Goal: Information Seeking & Learning: Learn about a topic

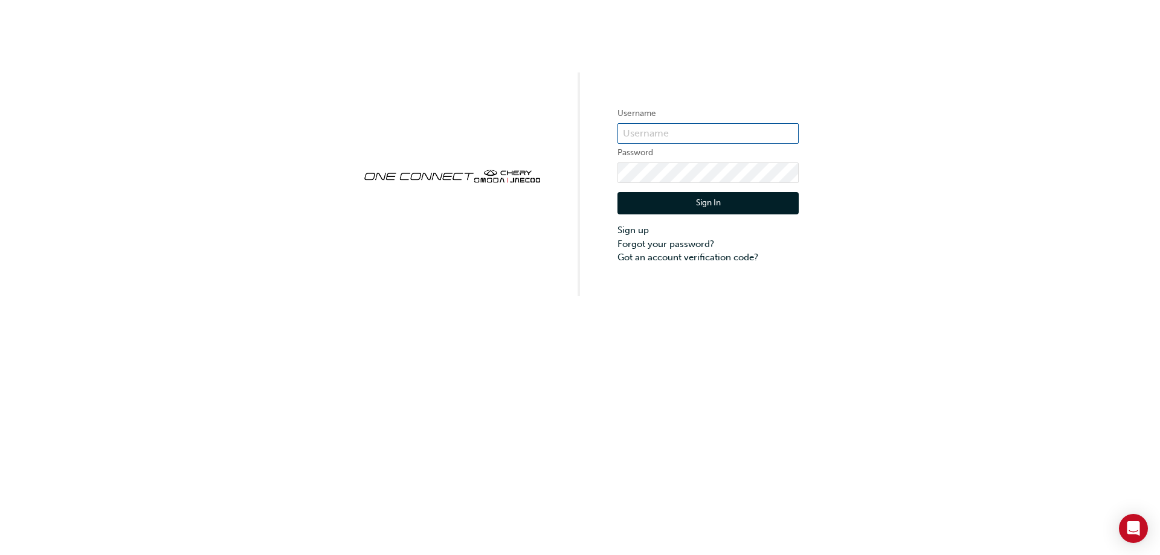
type input "CHAU1194"
click at [668, 204] on button "Sign In" at bounding box center [708, 203] width 181 height 23
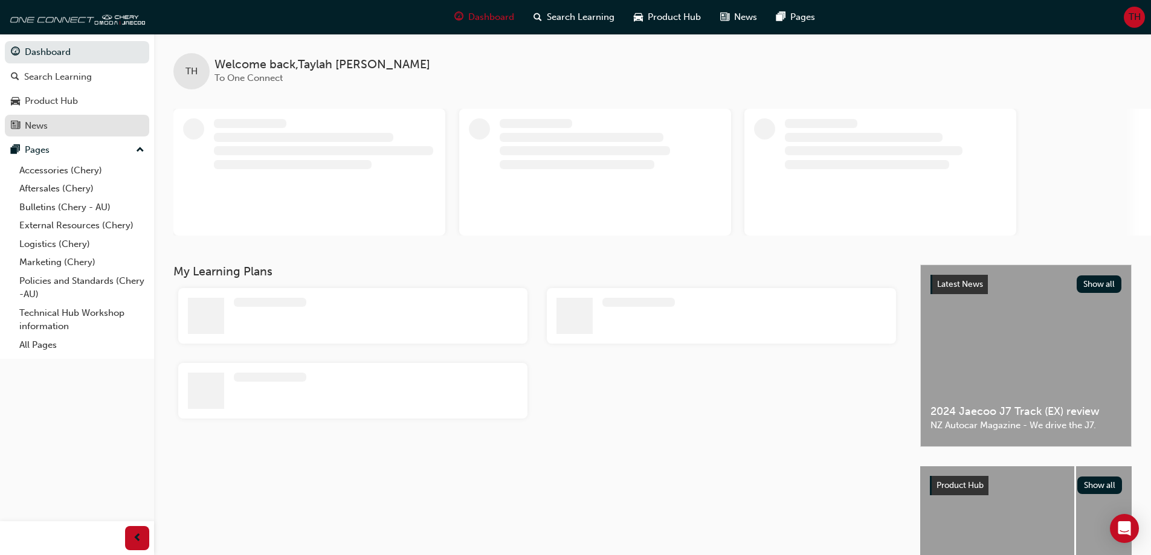
click at [76, 134] on link "News" at bounding box center [77, 126] width 144 height 22
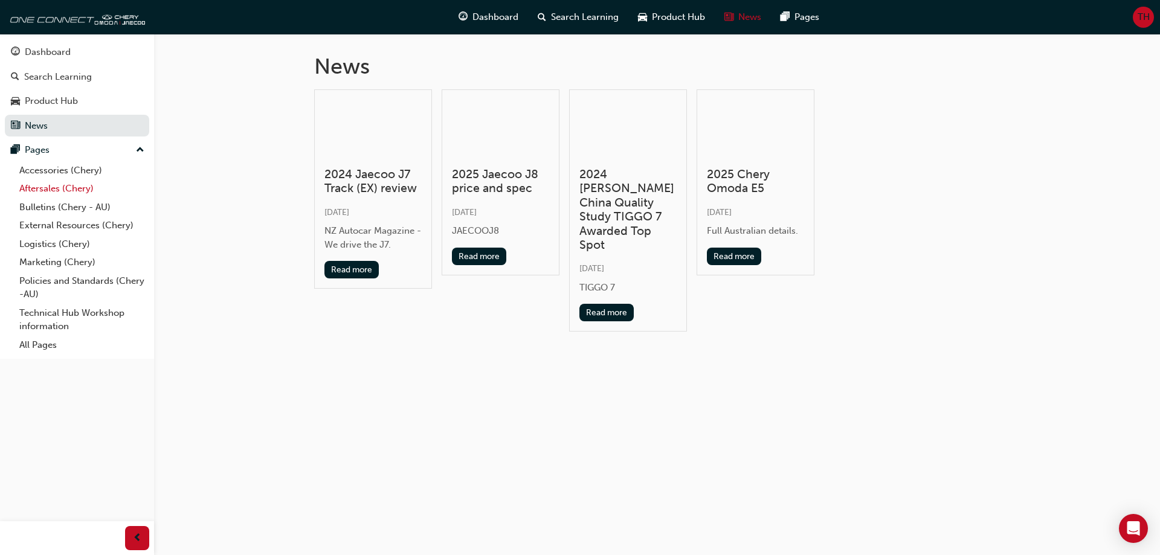
click at [79, 190] on link "Aftersales (Chery)" at bounding box center [82, 188] width 135 height 19
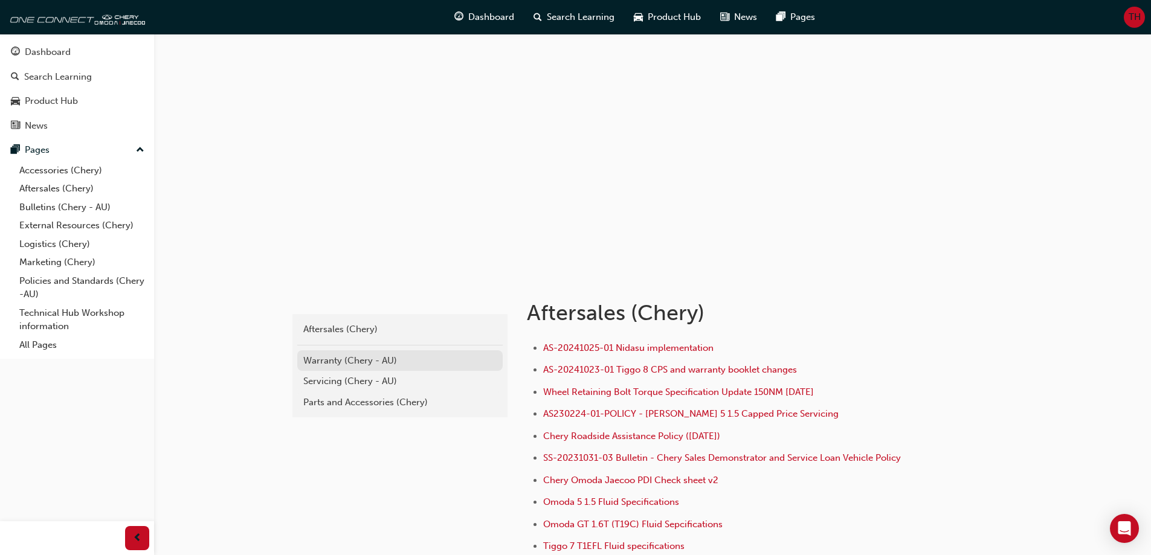
click at [383, 358] on div "Warranty (Chery - AU)" at bounding box center [399, 361] width 193 height 14
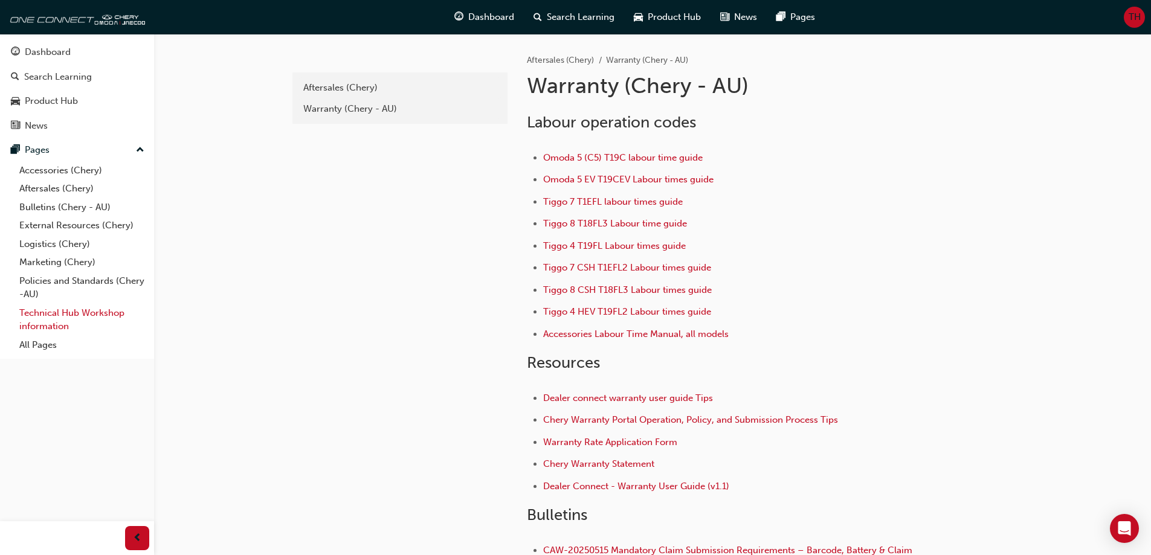
click at [65, 314] on link "Technical Hub Workshop information" at bounding box center [82, 320] width 135 height 32
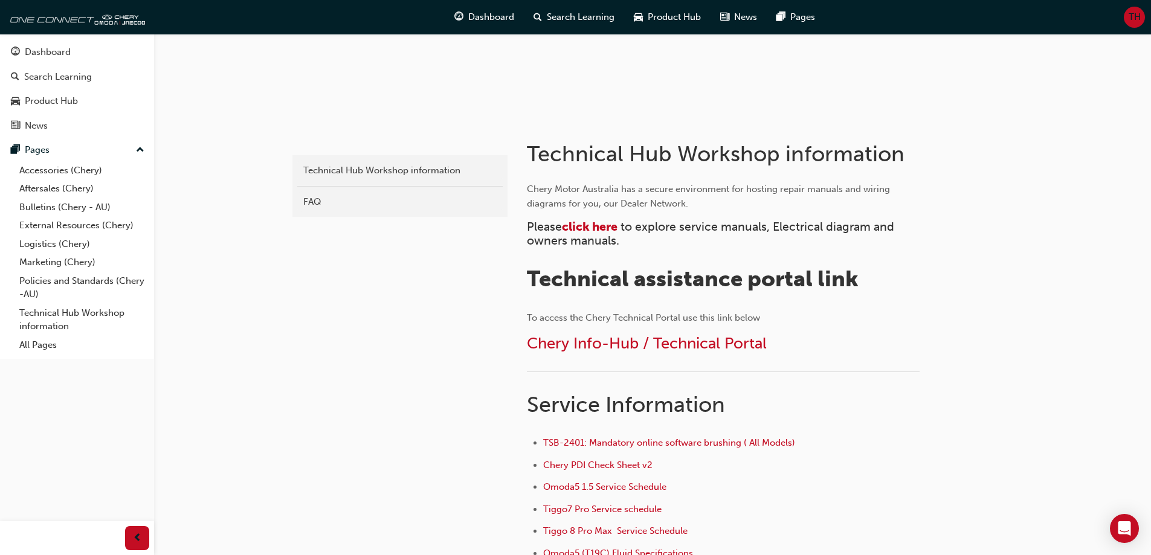
scroll to position [136, 0]
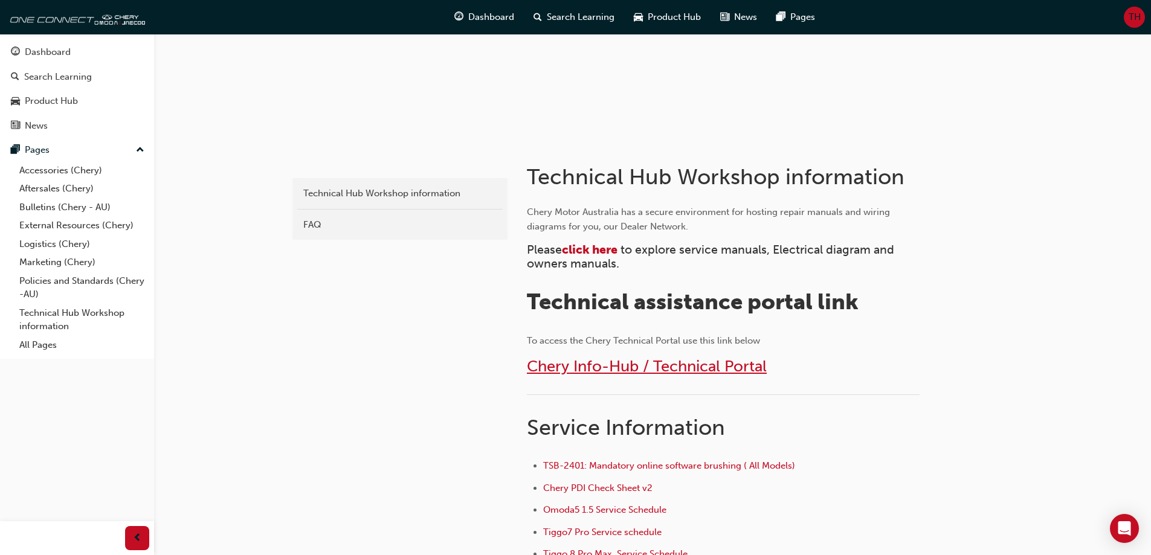
click at [700, 374] on span "Chery Info-Hub / Technical Portal" at bounding box center [647, 366] width 240 height 19
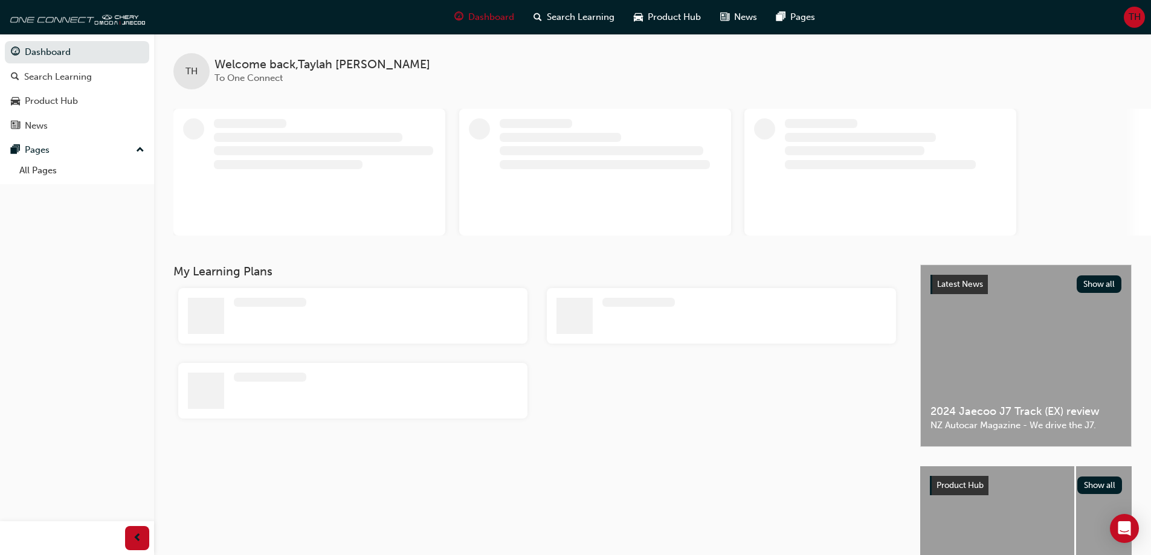
click at [1139, 18] on span "TH" at bounding box center [1135, 17] width 12 height 14
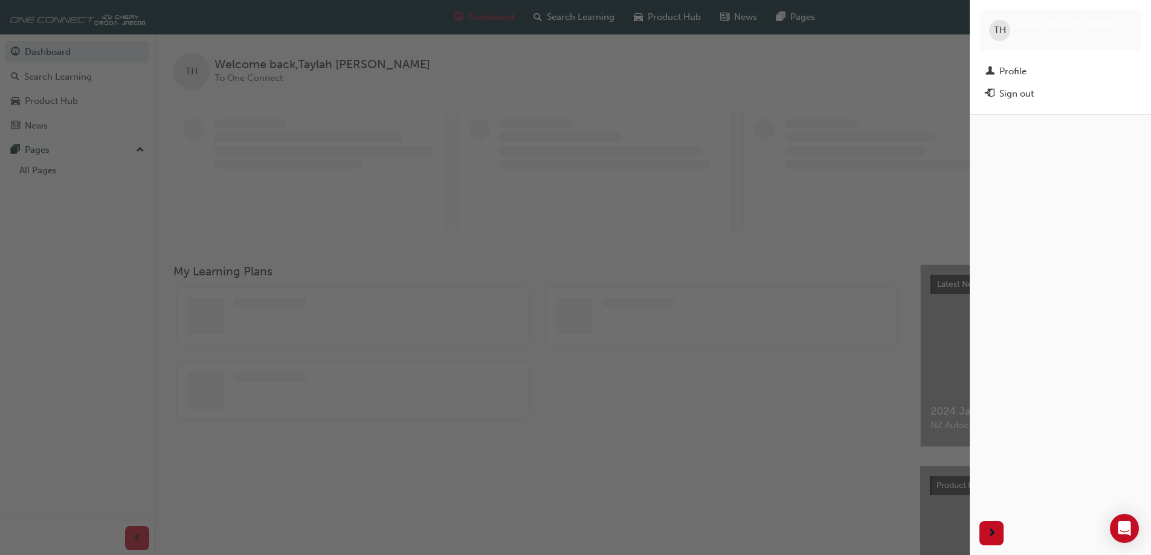
click at [810, 103] on div "button" at bounding box center [485, 277] width 970 height 555
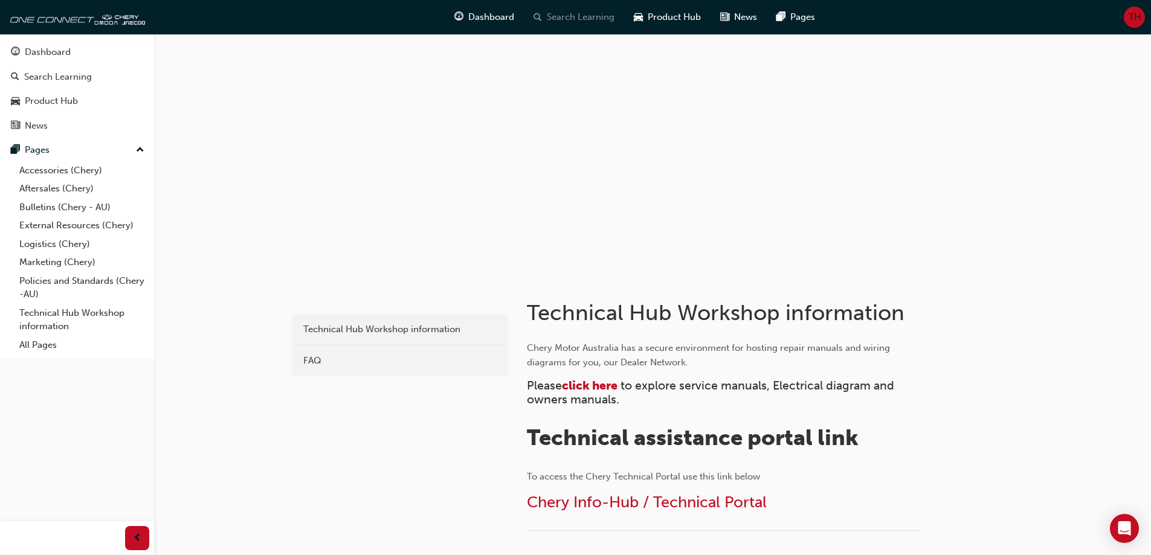
click at [581, 14] on span "Search Learning" at bounding box center [581, 17] width 68 height 14
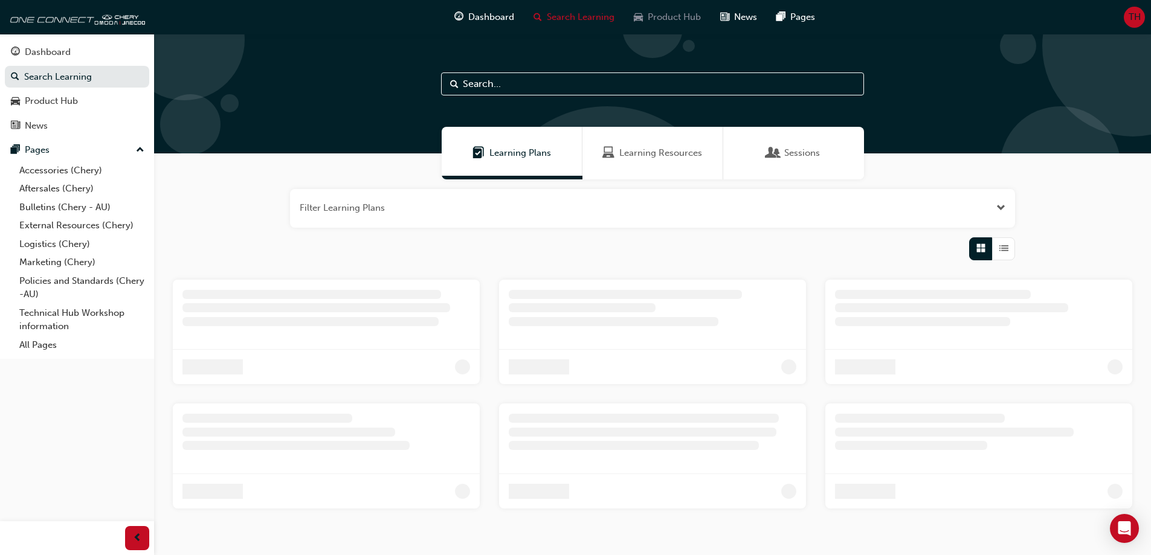
click at [688, 5] on div "Product Hub" at bounding box center [667, 17] width 86 height 25
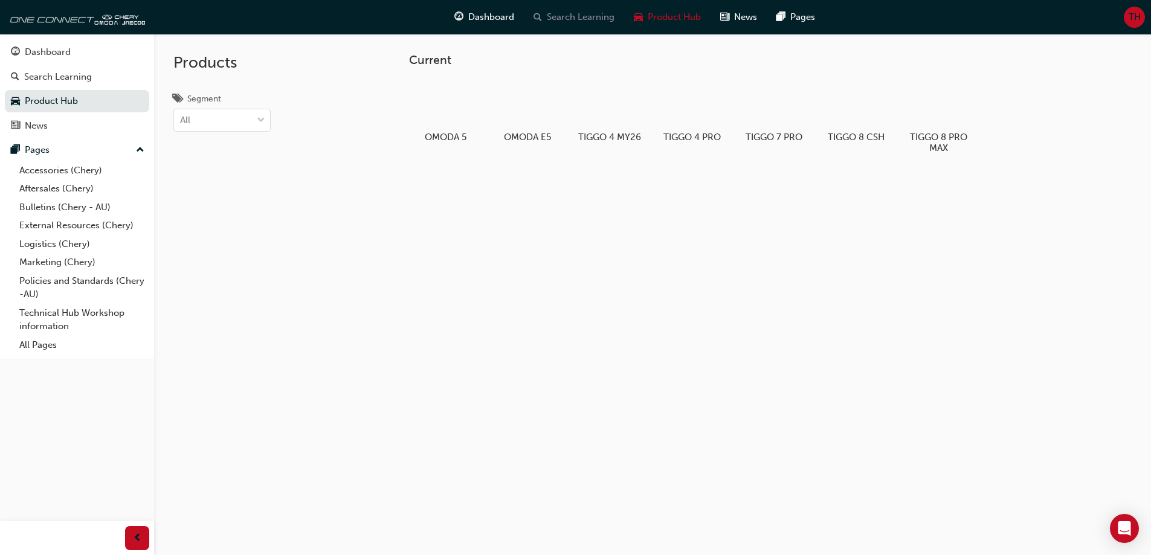
click at [577, 21] on span "Search Learning" at bounding box center [581, 17] width 68 height 14
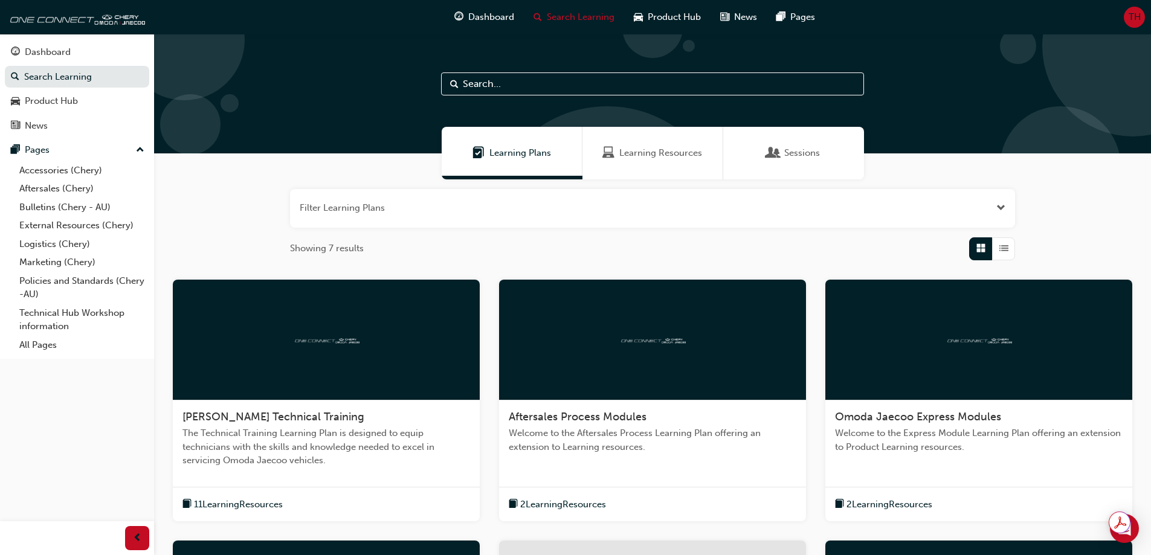
click at [678, 173] on div "Learning Resources" at bounding box center [653, 153] width 141 height 53
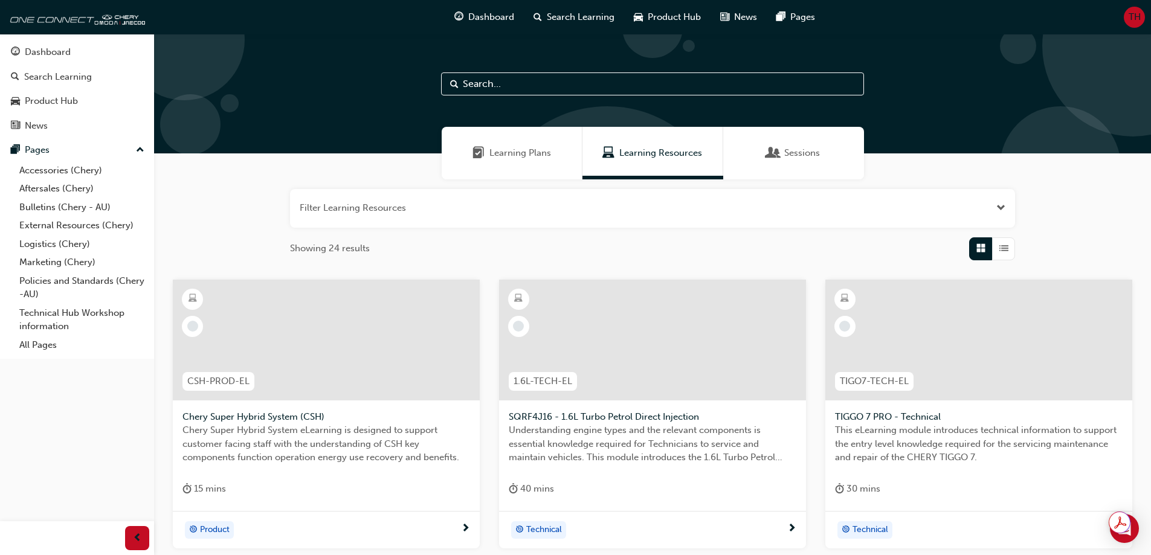
click at [531, 161] on div "Learning Plans" at bounding box center [512, 153] width 141 height 53
